Goal: Information Seeking & Learning: Learn about a topic

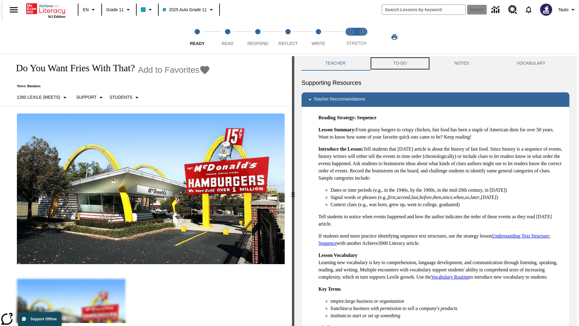
click at [399, 63] on button "TO-DO" at bounding box center [399, 63] width 61 height 14
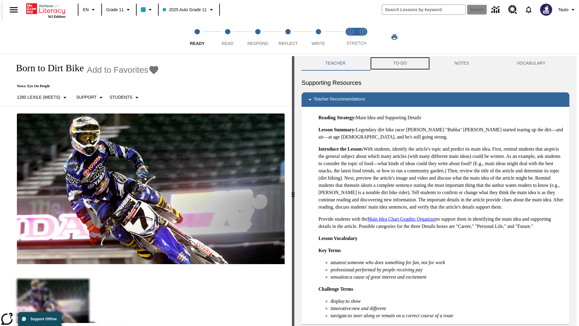
click at [399, 63] on button "TO-DO" at bounding box center [399, 63] width 61 height 14
